Goal: Find specific page/section: Find specific page/section

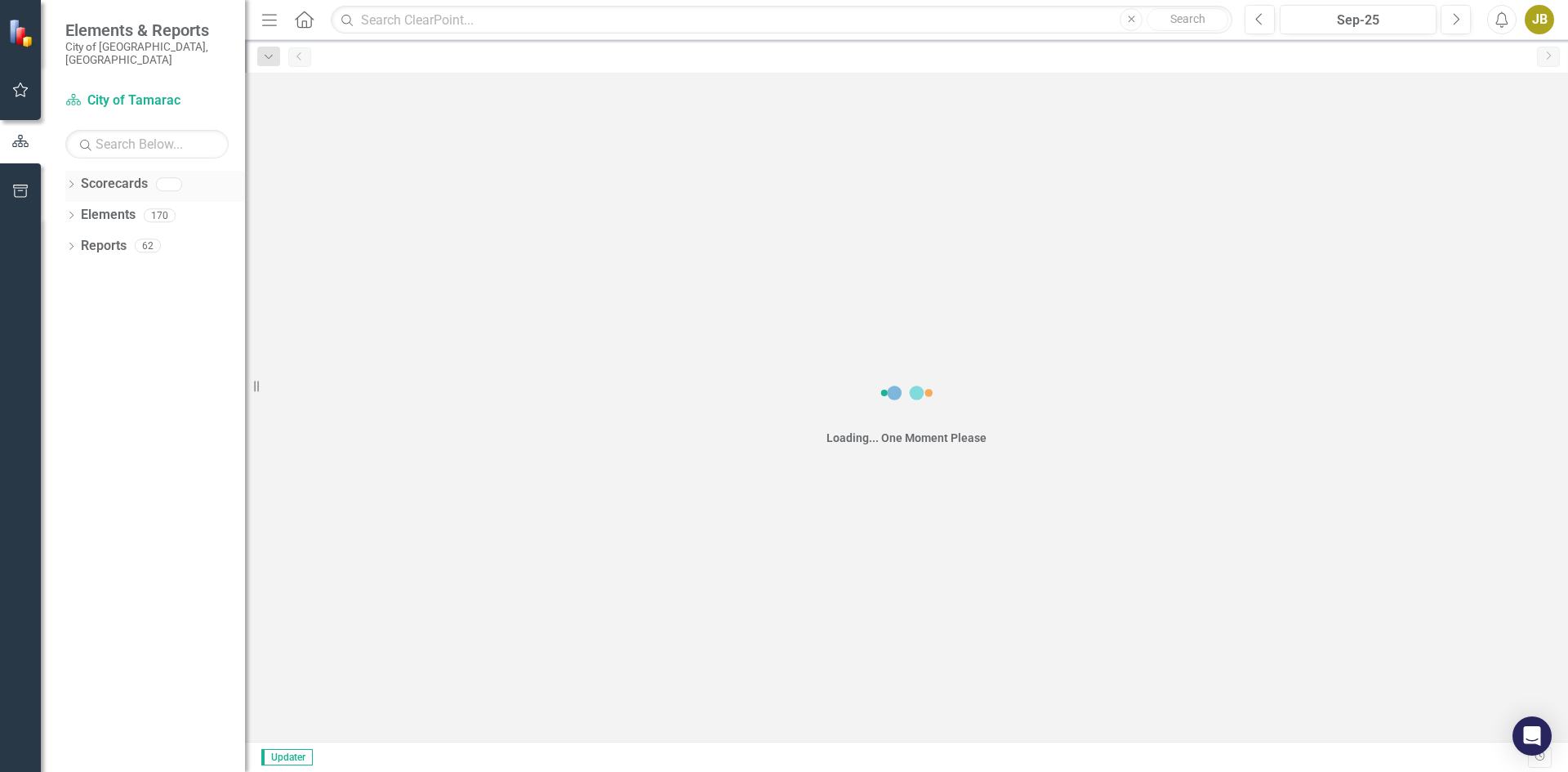
click at [73, 180] on icon at bounding box center [71, 184] width 4 height 7
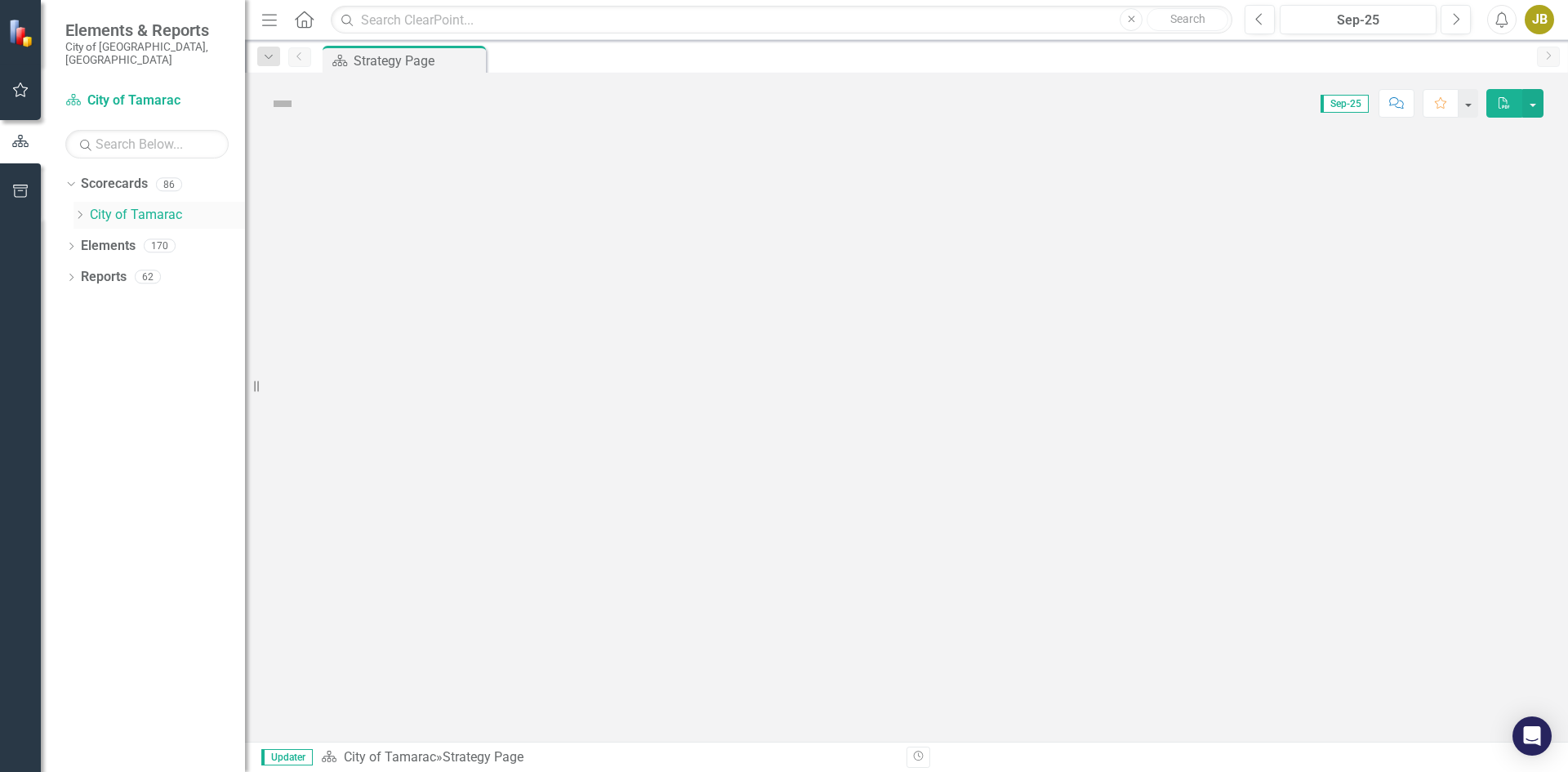
click at [80, 210] on icon "Dropdown" at bounding box center [80, 214] width 12 height 10
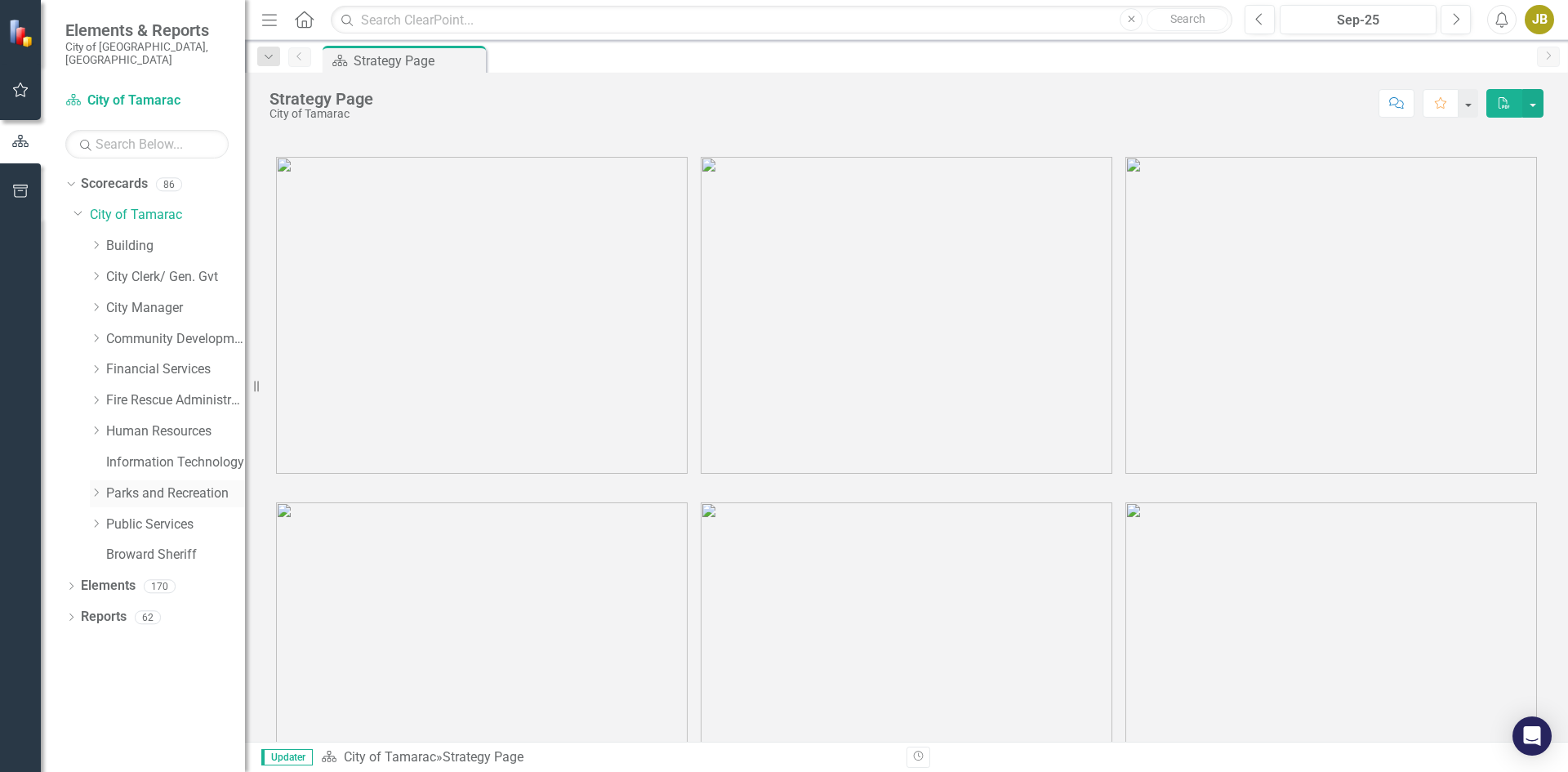
click at [94, 487] on icon "Dropdown" at bounding box center [96, 492] width 12 height 10
click at [148, 638] on link "[GEOGRAPHIC_DATA]" at bounding box center [184, 647] width 123 height 19
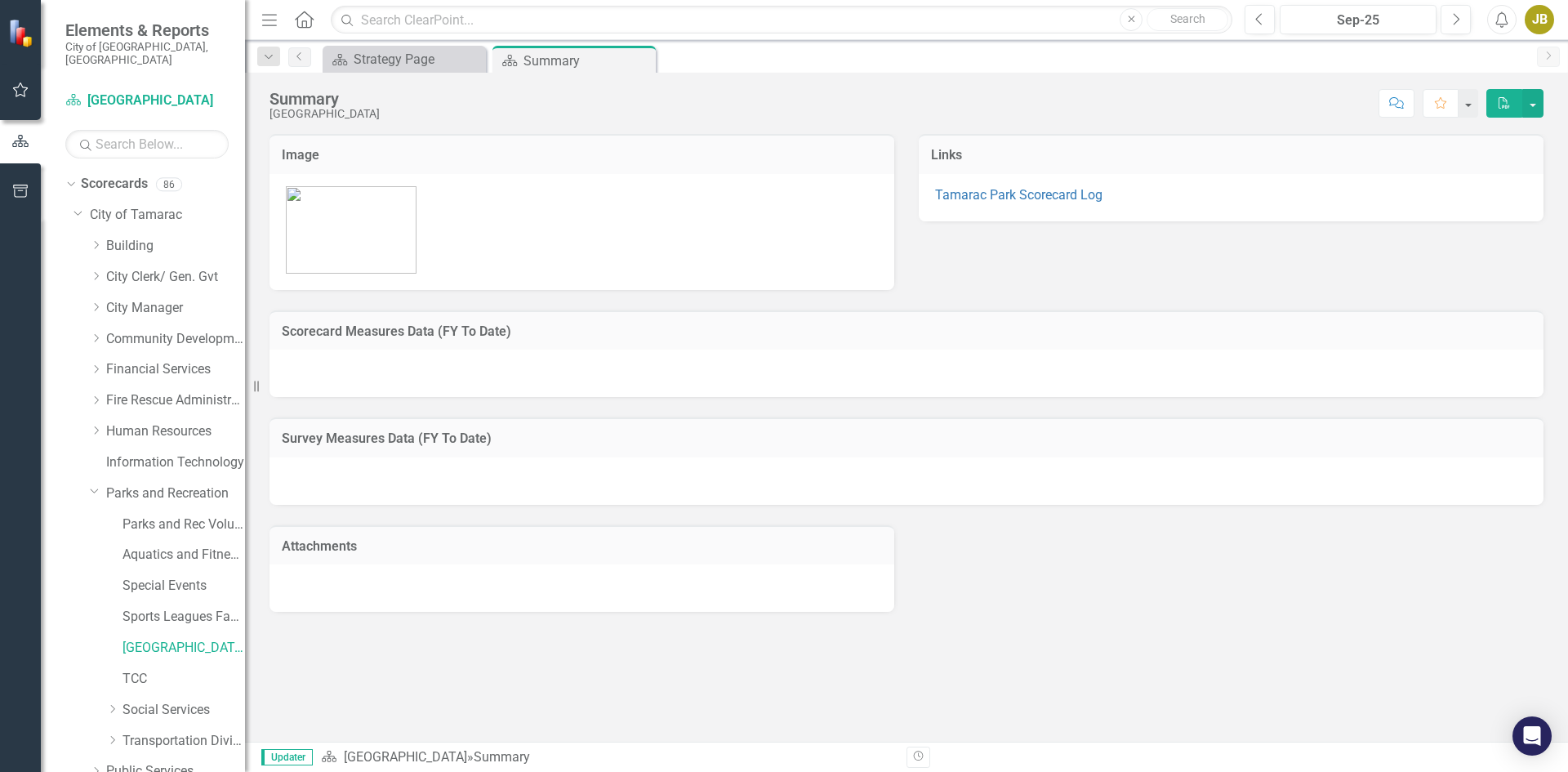
click at [971, 203] on p "Tamarac Park Scorecard Log" at bounding box center [1231, 195] width 593 height 19
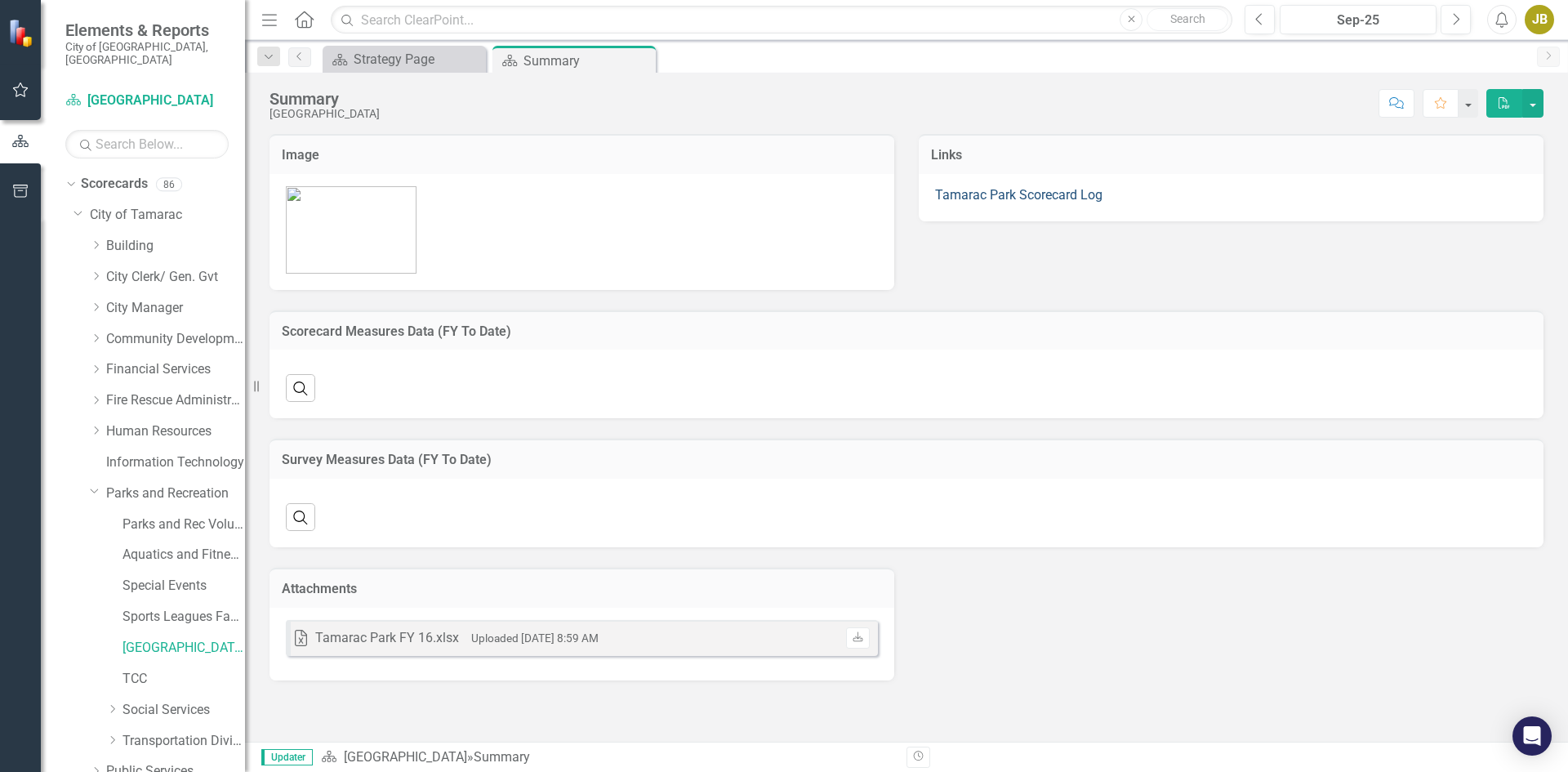
click at [969, 201] on link "Tamarac Park Scorecard Log" at bounding box center [1018, 195] width 167 height 16
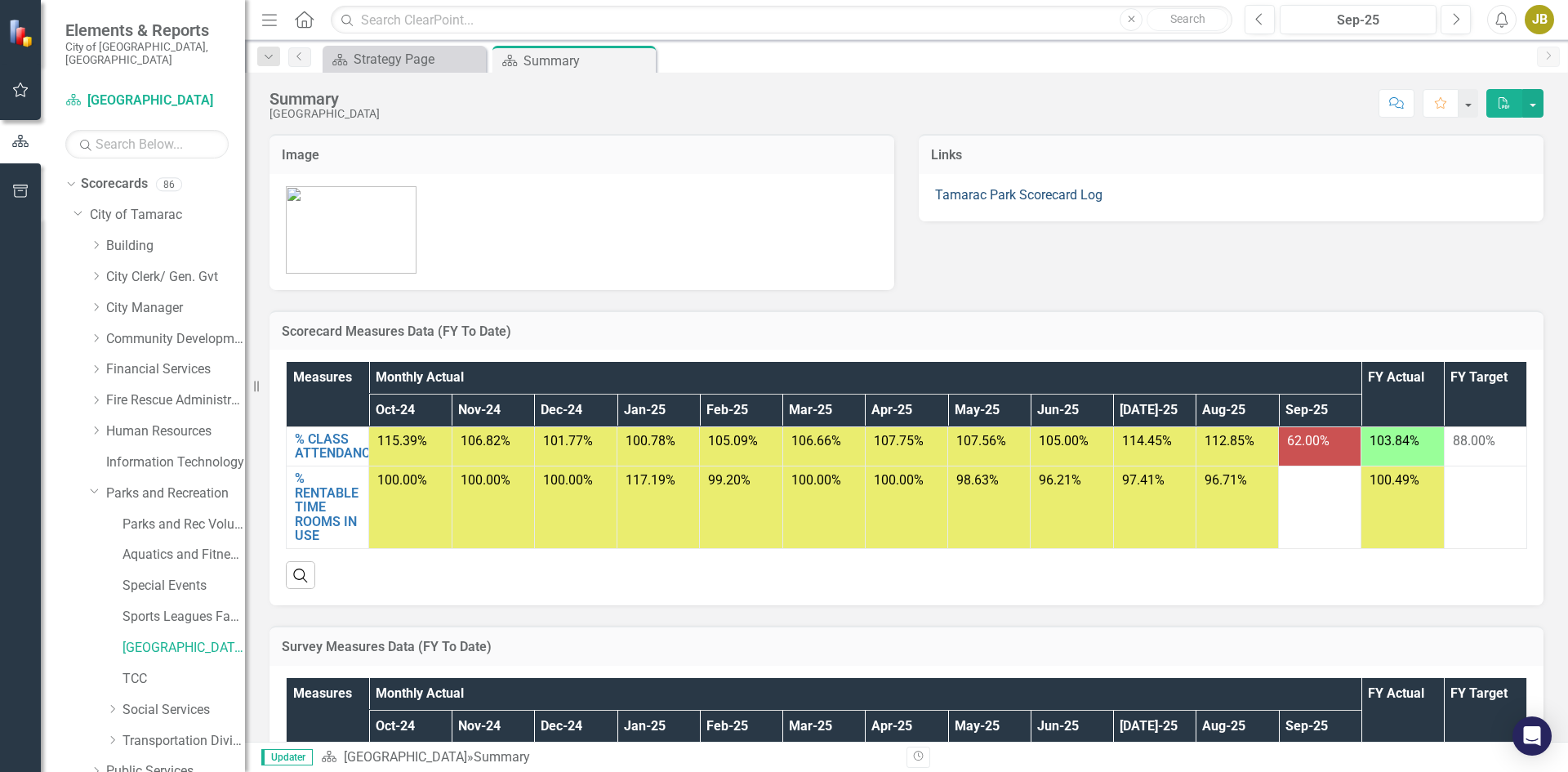
click at [980, 197] on link "Tamarac Park Scorecard Log" at bounding box center [1018, 195] width 167 height 16
click at [980, 193] on link "Tamarac Park Scorecard Log" at bounding box center [1018, 195] width 167 height 16
drag, startPoint x: 1046, startPoint y: 204, endPoint x: 1031, endPoint y: 195, distance: 17.5
drag, startPoint x: 526, startPoint y: 0, endPoint x: 147, endPoint y: 574, distance: 687.8
click at [137, 577] on link "Special Events" at bounding box center [184, 585] width 123 height 19
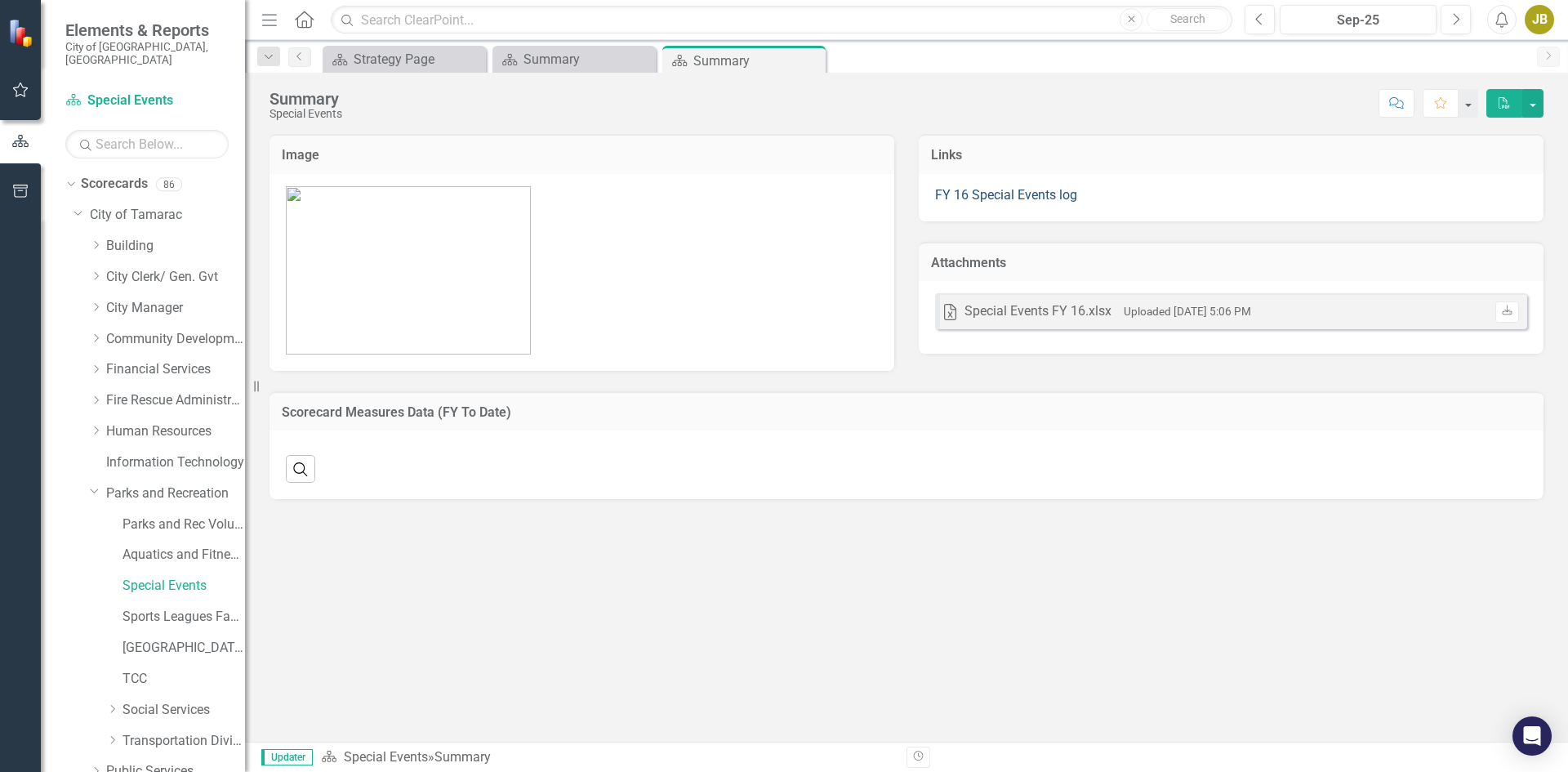
click at [1008, 192] on link "FY 16 Special Events log" at bounding box center [1006, 195] width 142 height 16
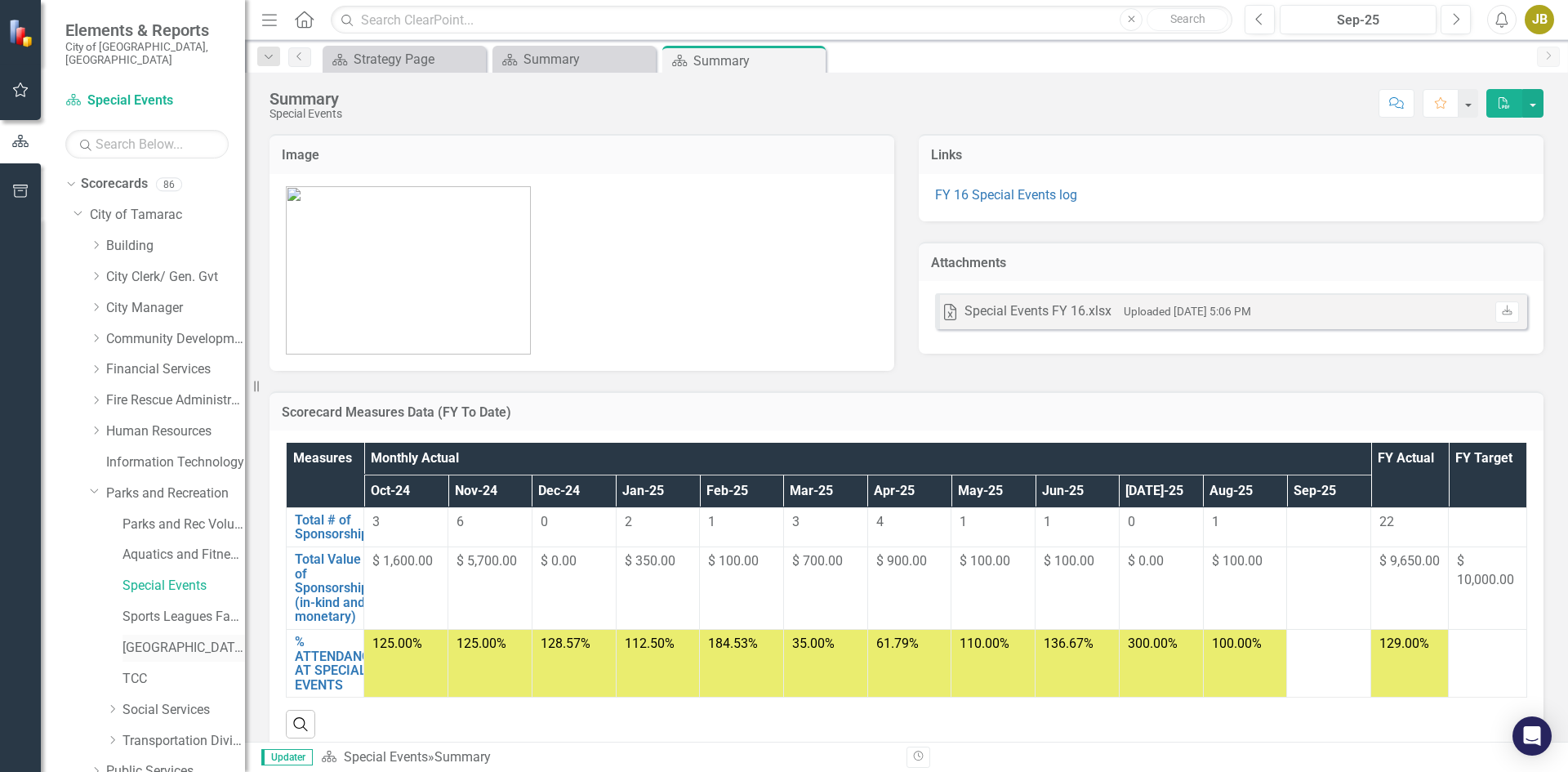
click at [151, 645] on div "[GEOGRAPHIC_DATA]" at bounding box center [184, 648] width 123 height 27
click at [151, 639] on link "[GEOGRAPHIC_DATA]" at bounding box center [184, 647] width 123 height 19
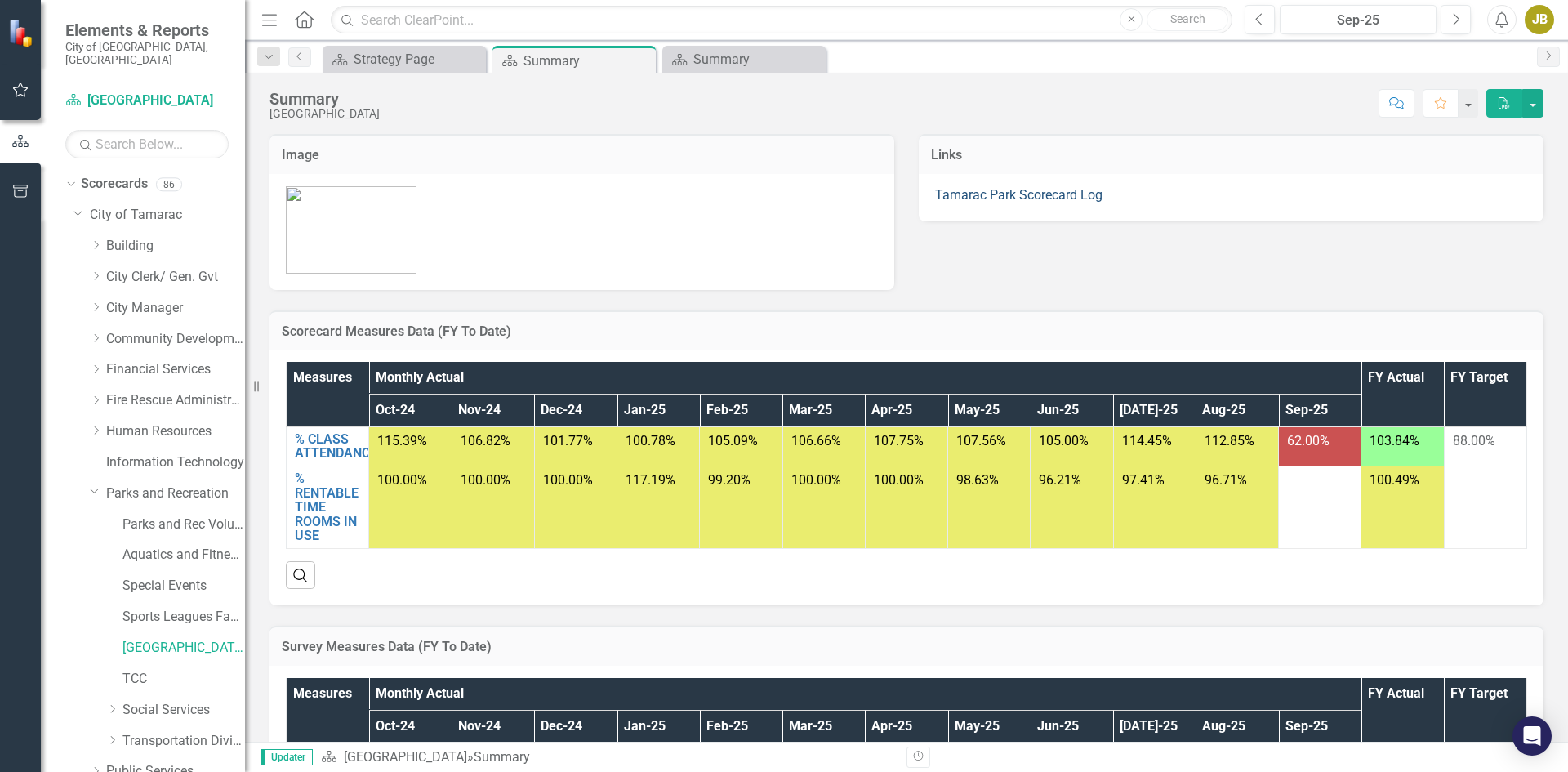
click at [1068, 196] on link "Tamarac Park Scorecard Log" at bounding box center [1018, 195] width 167 height 16
click at [1053, 197] on link "Tamarac Park Scorecard Log" at bounding box center [1018, 195] width 167 height 16
